Goal: Task Accomplishment & Management: Use online tool/utility

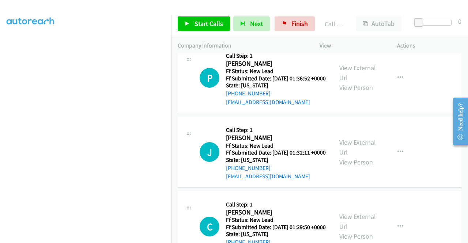
scroll to position [2783, 0]
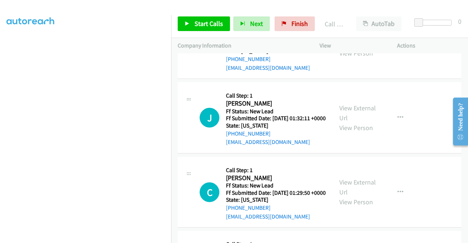
scroll to position [2856, 0]
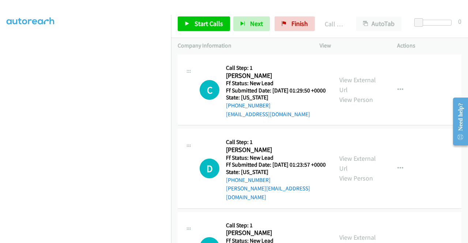
scroll to position [2966, 0]
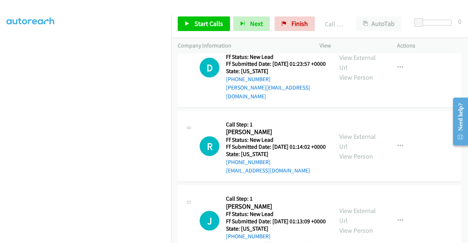
scroll to position [3039, 0]
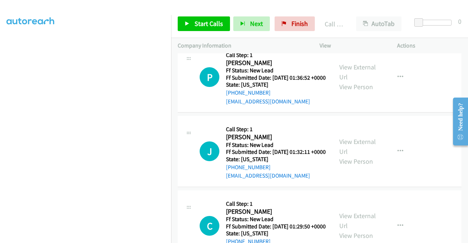
scroll to position [2783, 0]
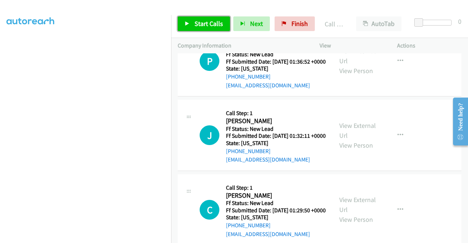
click at [192, 25] on link "Start Calls" at bounding box center [204, 23] width 52 height 15
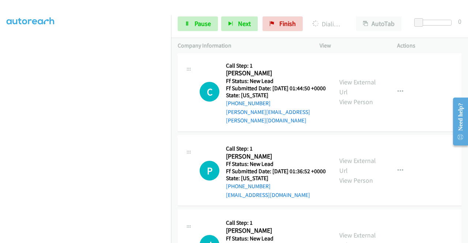
scroll to position [15, 0]
click at [191, 26] on link "Pause" at bounding box center [198, 23] width 40 height 15
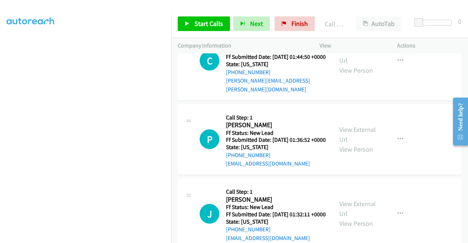
scroll to position [2783, 0]
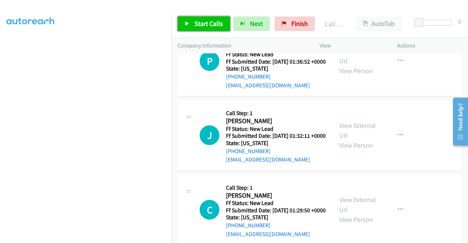
click at [200, 23] on span "Start Calls" at bounding box center [209, 23] width 29 height 8
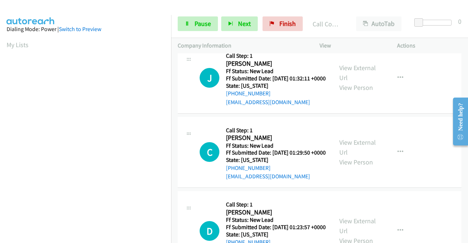
scroll to position [167, 0]
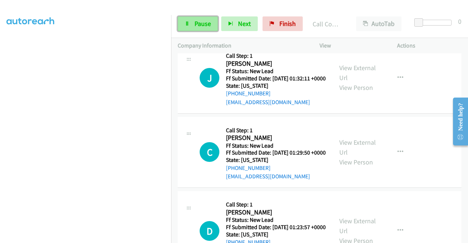
click at [195, 23] on span "Pause" at bounding box center [203, 23] width 16 height 8
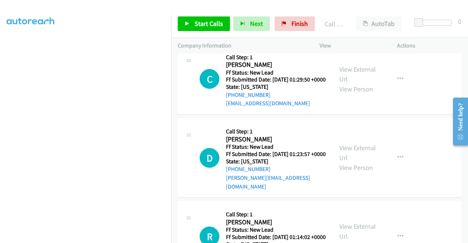
scroll to position [20, 0]
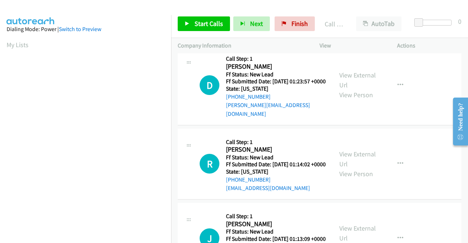
scroll to position [3003, 0]
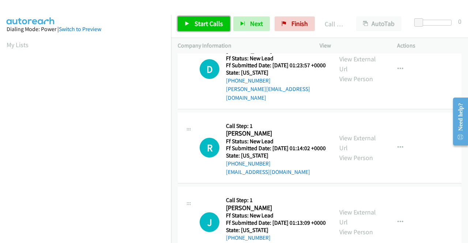
click at [218, 29] on link "Start Calls" at bounding box center [204, 23] width 52 height 15
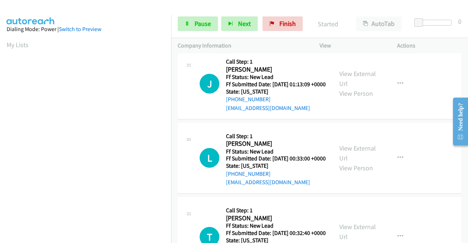
scroll to position [3149, 0]
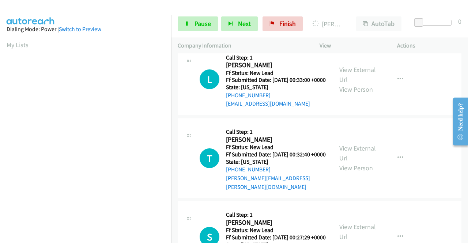
scroll to position [3222, 0]
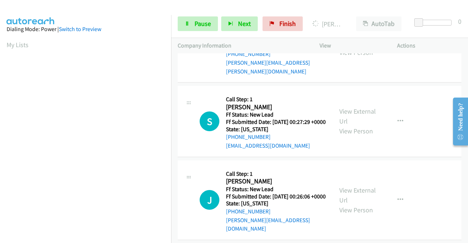
scroll to position [3368, 0]
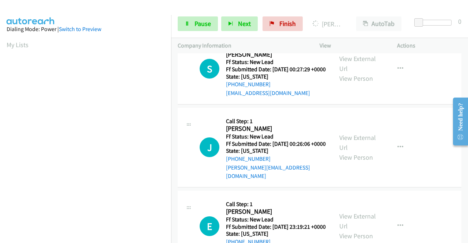
scroll to position [3405, 0]
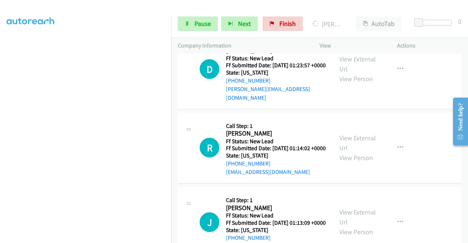
scroll to position [167, 0]
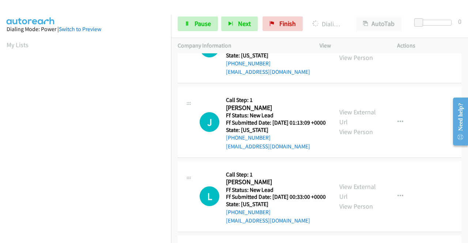
scroll to position [3112, 0]
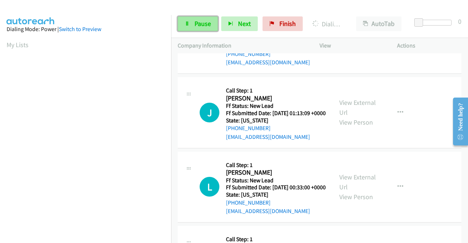
click at [195, 24] on span "Pause" at bounding box center [203, 23] width 16 height 8
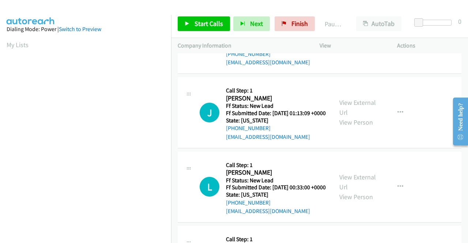
scroll to position [167, 0]
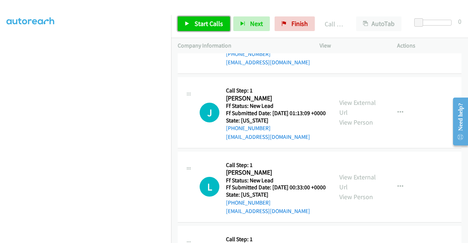
click at [206, 26] on span "Start Calls" at bounding box center [209, 23] width 29 height 8
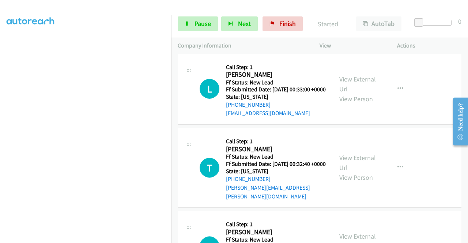
scroll to position [3222, 0]
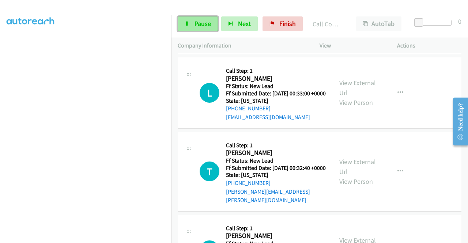
click at [203, 24] on span "Pause" at bounding box center [203, 23] width 16 height 8
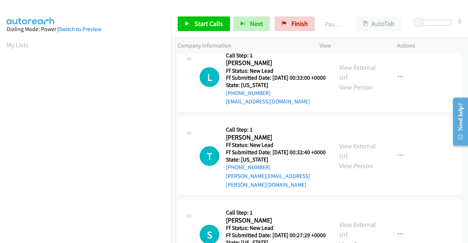
scroll to position [41, 0]
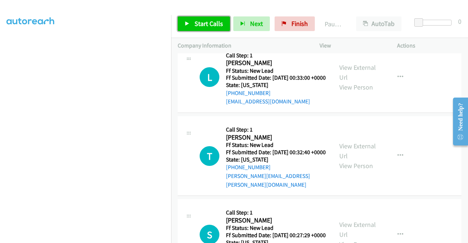
click at [209, 23] on span "Start Calls" at bounding box center [209, 23] width 29 height 8
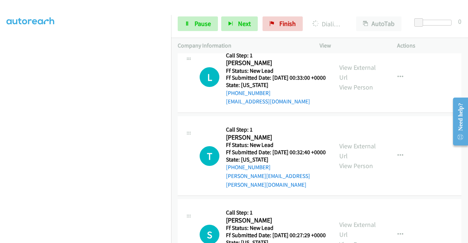
scroll to position [151, 0]
click at [189, 26] on link "Pause" at bounding box center [198, 23] width 40 height 15
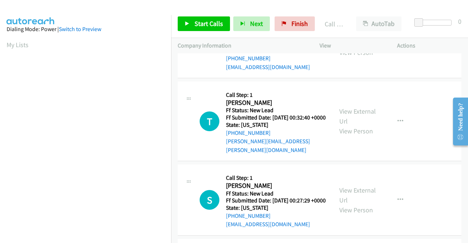
scroll to position [3295, 0]
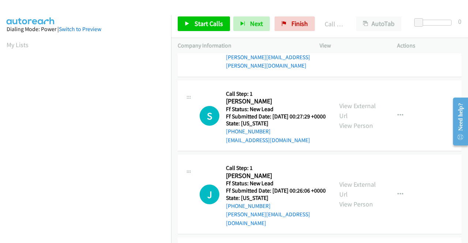
scroll to position [3368, 0]
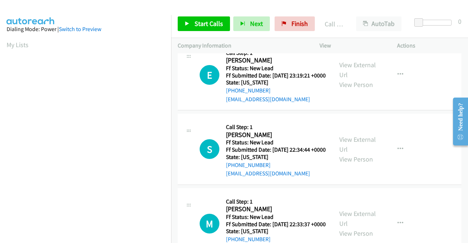
scroll to position [3551, 0]
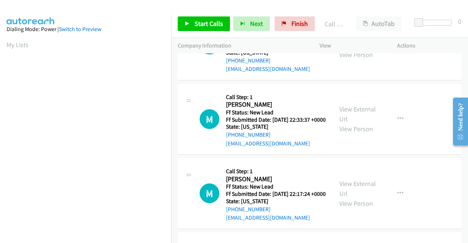
scroll to position [3697, 0]
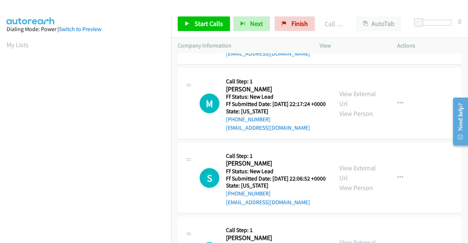
scroll to position [3771, 0]
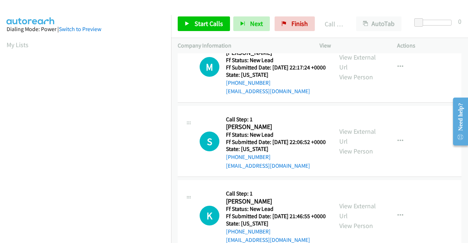
click at [213, 22] on span "Start Calls" at bounding box center [209, 23] width 29 height 8
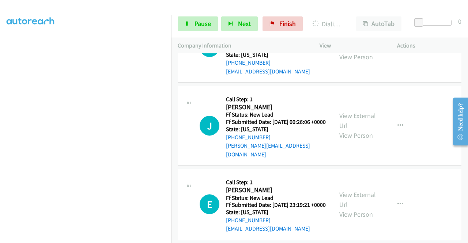
scroll to position [3441, 0]
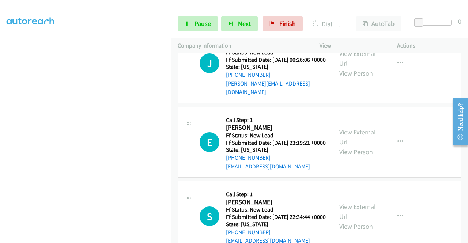
scroll to position [3515, 0]
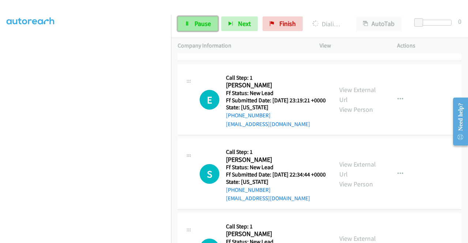
click at [188, 25] on icon at bounding box center [187, 24] width 5 height 5
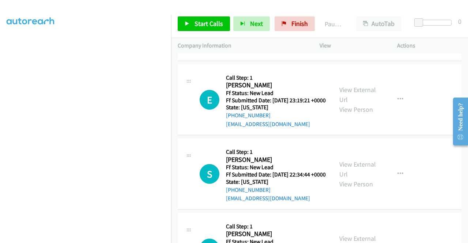
scroll to position [167, 0]
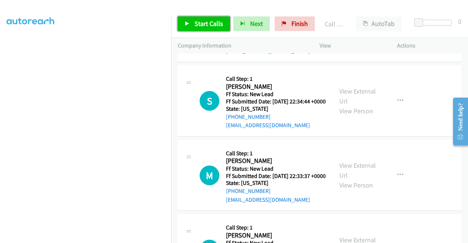
drag, startPoint x: 195, startPoint y: 22, endPoint x: 202, endPoint y: 22, distance: 6.9
click at [195, 22] on span "Start Calls" at bounding box center [209, 23] width 29 height 8
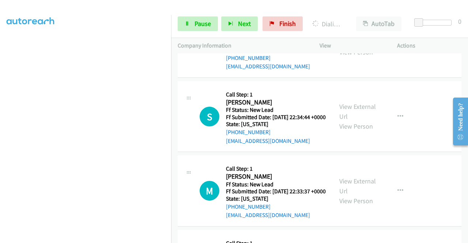
scroll to position [167, 0]
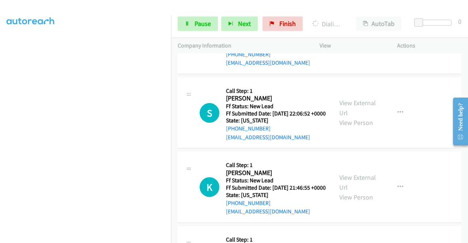
scroll to position [3836, 0]
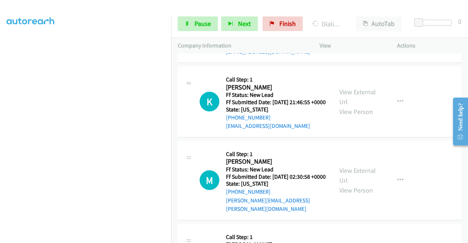
scroll to position [3909, 0]
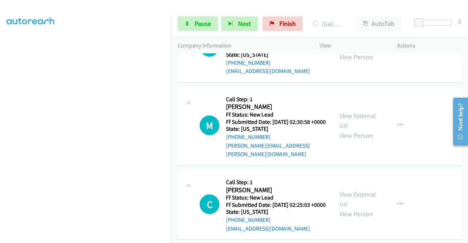
scroll to position [3982, 0]
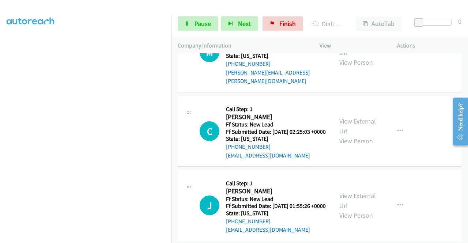
scroll to position [4055, 0]
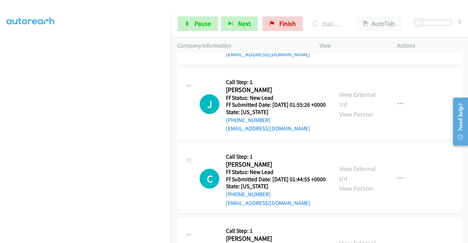
scroll to position [4202, 0]
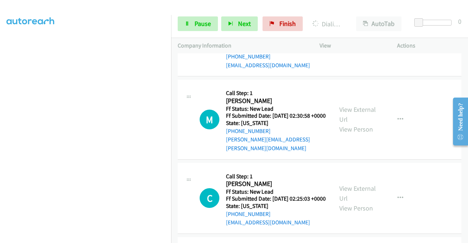
scroll to position [3815, 0]
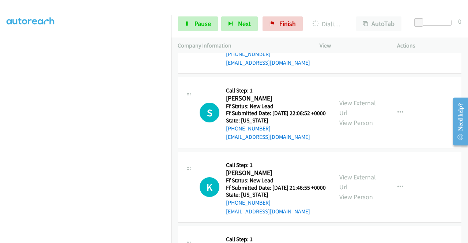
drag, startPoint x: 256, startPoint y: 102, endPoint x: 271, endPoint y: 113, distance: 19.4
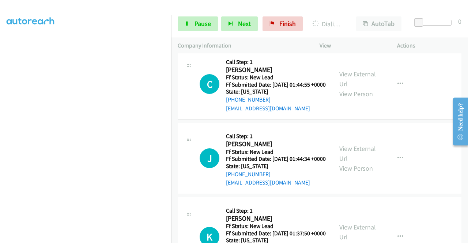
scroll to position [4209, 0]
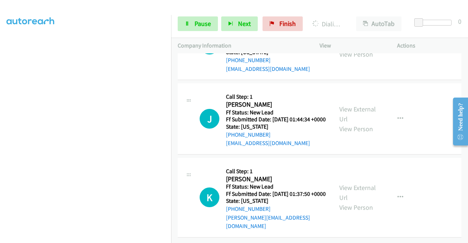
scroll to position [4283, 0]
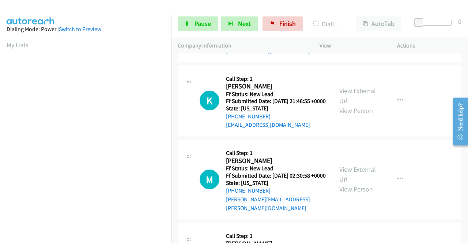
scroll to position [167, 0]
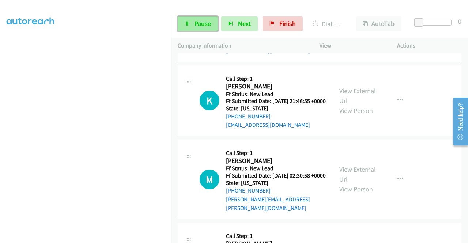
click at [199, 23] on span "Pause" at bounding box center [203, 23] width 16 height 8
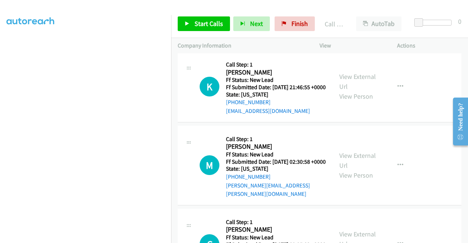
scroll to position [3953, 0]
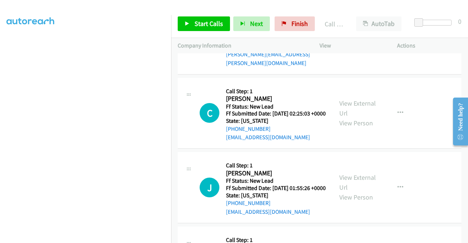
scroll to position [4063, 0]
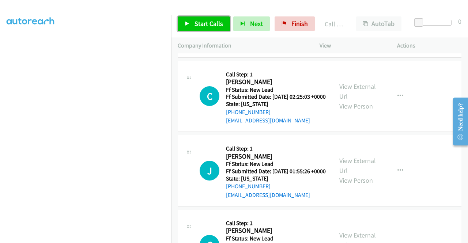
click at [194, 18] on link "Start Calls" at bounding box center [204, 23] width 52 height 15
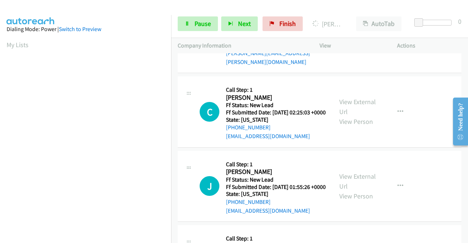
scroll to position [167, 0]
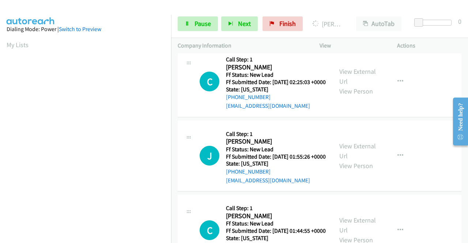
scroll to position [4136, 0]
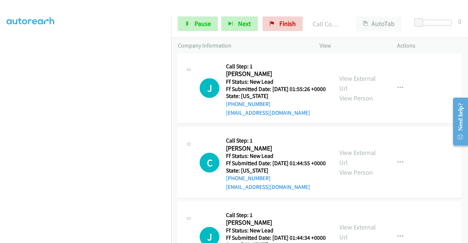
scroll to position [4209, 0]
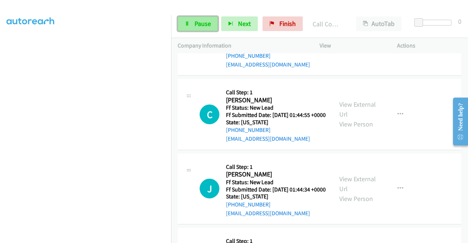
click at [199, 27] on span "Pause" at bounding box center [203, 23] width 16 height 8
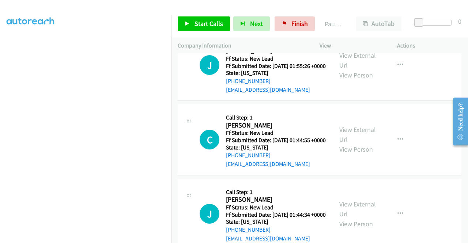
scroll to position [4173, 0]
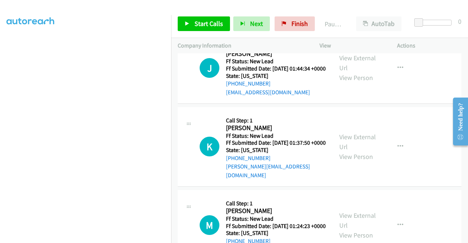
scroll to position [4356, 0]
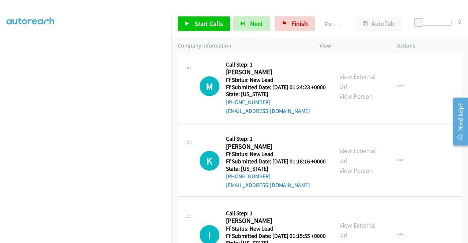
scroll to position [4465, 0]
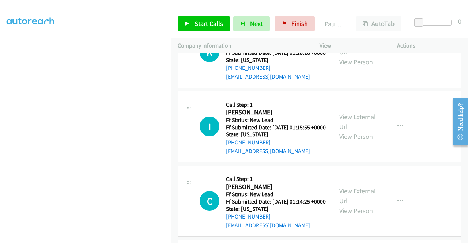
scroll to position [4612, 0]
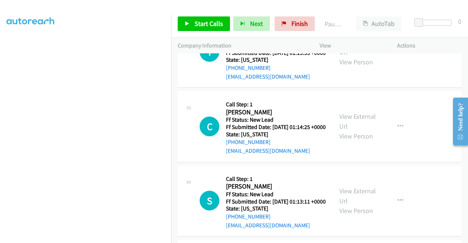
scroll to position [4648, 0]
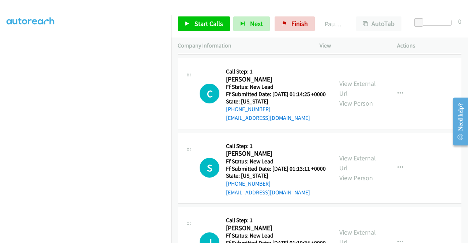
scroll to position [4685, 0]
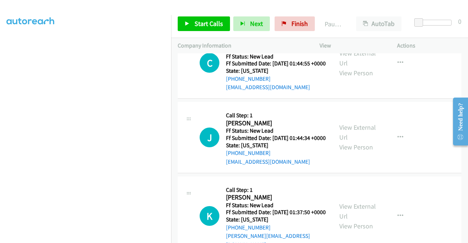
scroll to position [4283, 0]
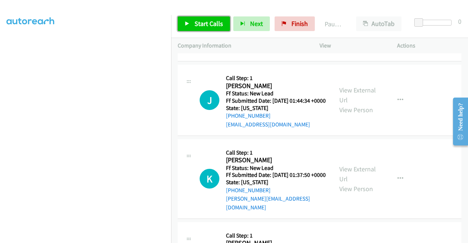
click at [193, 25] on link "Start Calls" at bounding box center [204, 23] width 52 height 15
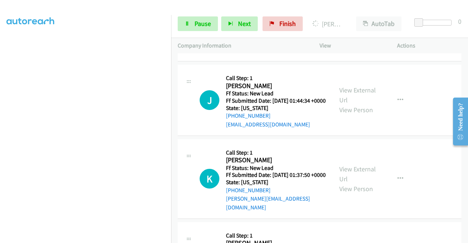
scroll to position [0, 0]
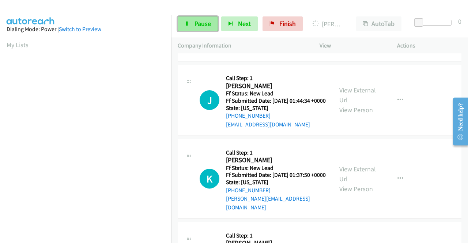
click at [196, 24] on span "Pause" at bounding box center [203, 23] width 16 height 8
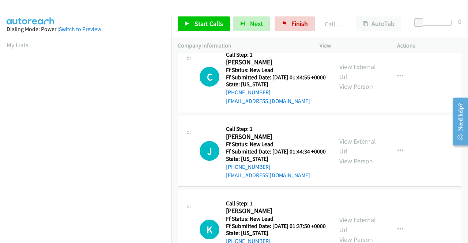
scroll to position [4283, 0]
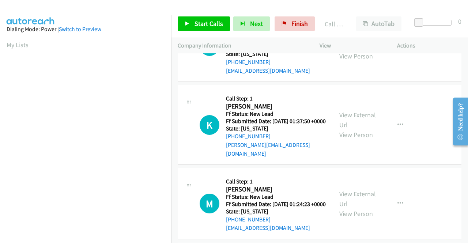
scroll to position [4356, 0]
